Goal: Find specific page/section: Find specific page/section

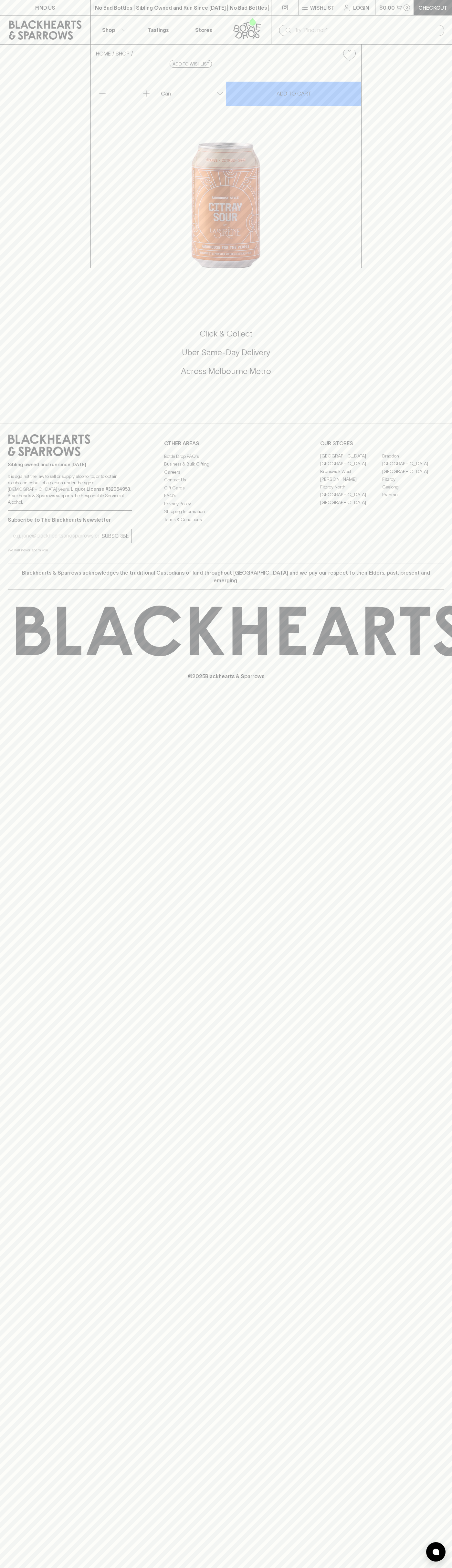
click at [305, 29] on input "text" at bounding box center [366, 30] width 144 height 10
click at [442, 1121] on div "FIND US | No Bad Bottles | Sibling Owned and Run Since [DATE] | No Bad Bottles …" at bounding box center [226, 784] width 452 height 1568
click at [64, 1567] on html "FIND US | No Bad Bottles | Sibling Owned and Run Since [DATE] | No Bad Bottles …" at bounding box center [226, 784] width 452 height 1568
click at [32, 696] on div "© 2025 Blackhearts & Sparrows" at bounding box center [226, 642] width 452 height 107
